Goal: Navigation & Orientation: Find specific page/section

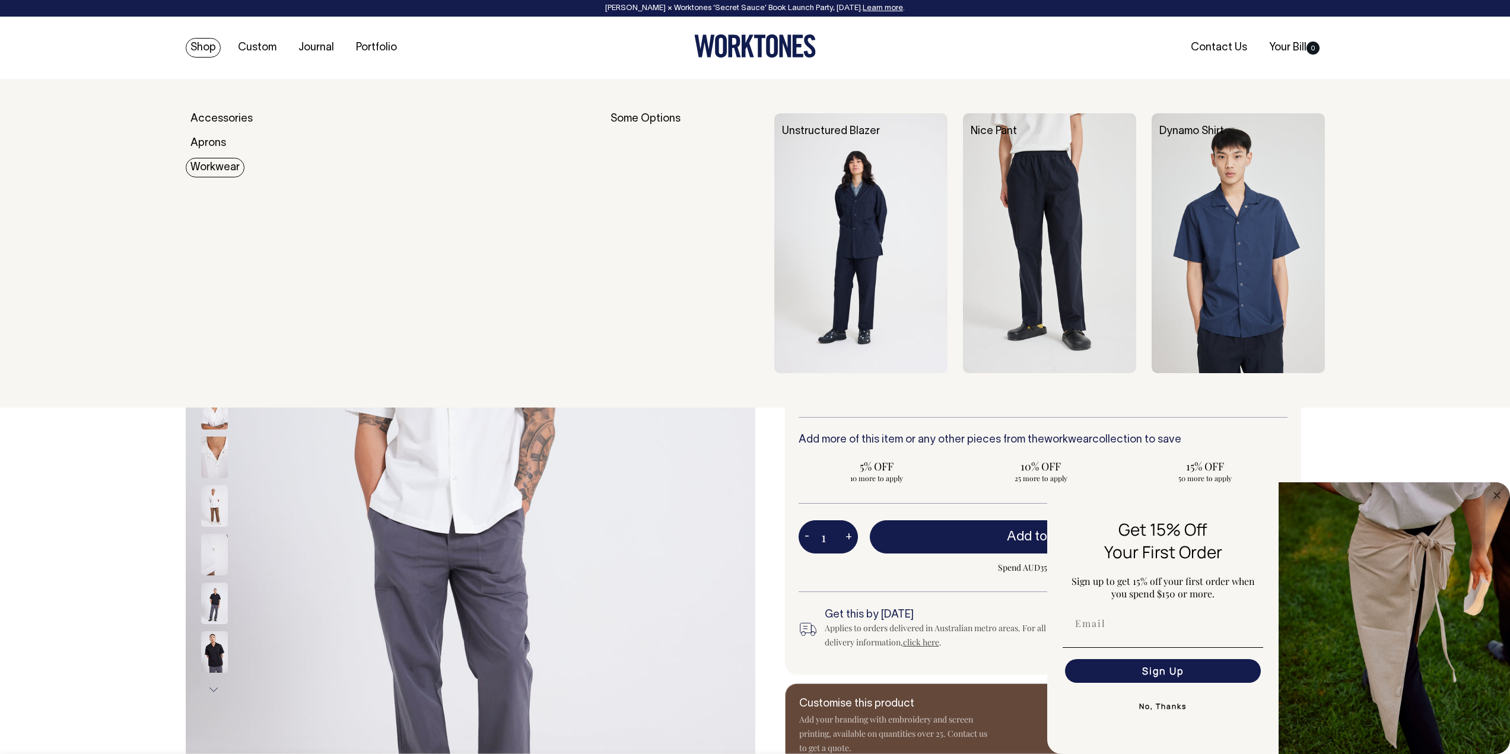
click at [213, 165] on link "Workwear" at bounding box center [215, 168] width 59 height 20
